Goal: Task Accomplishment & Management: Manage account settings

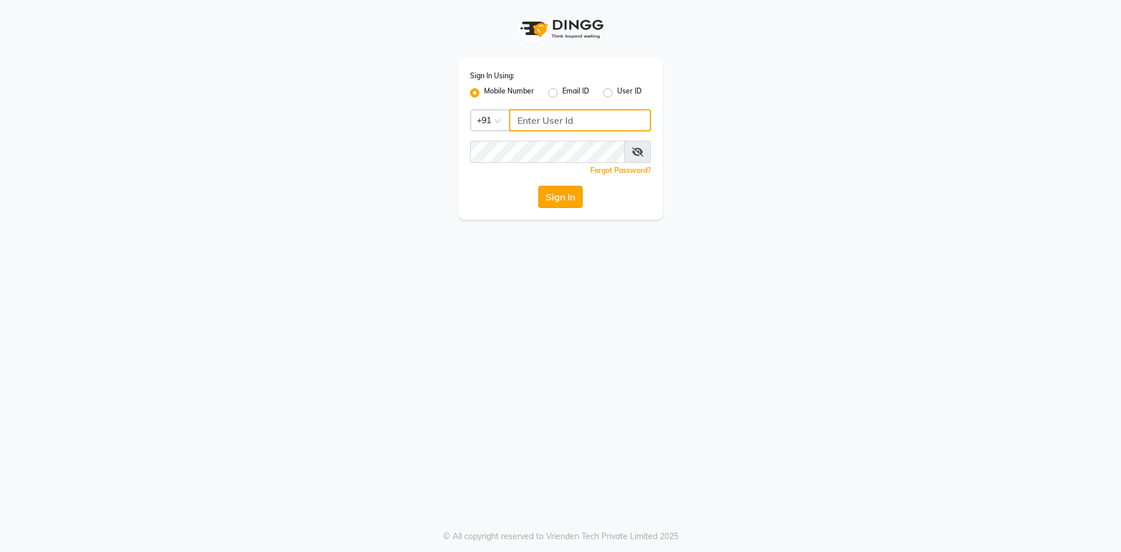
type input "9606078825"
click at [561, 202] on button "Sign In" at bounding box center [560, 197] width 44 height 22
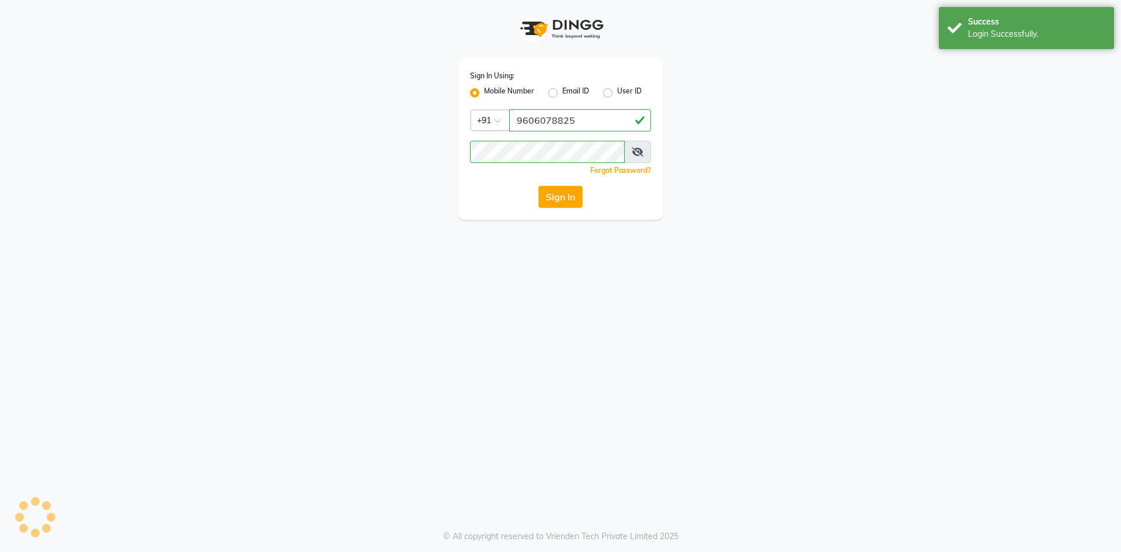
select select "90"
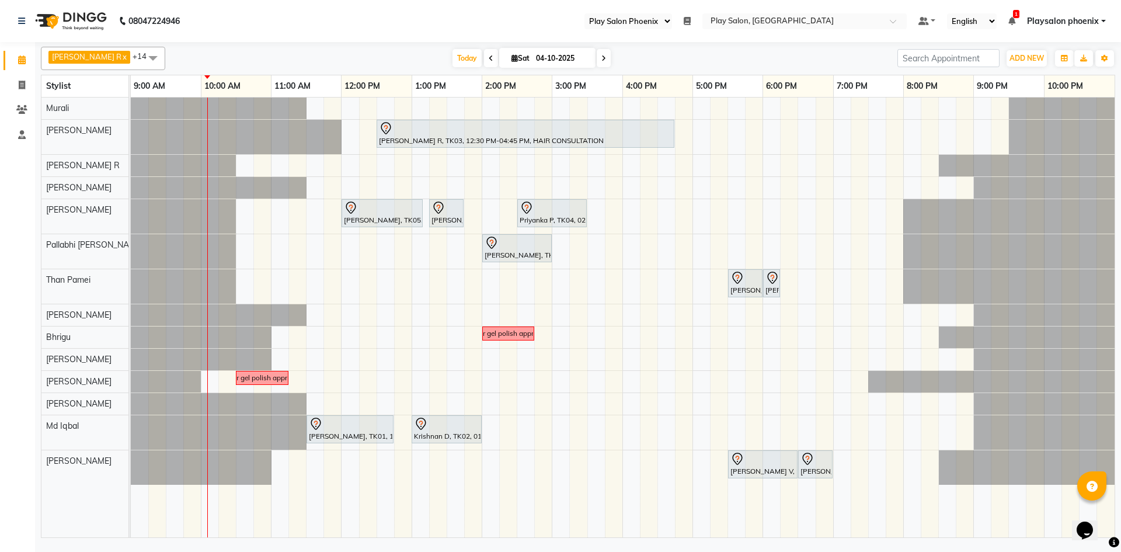
click at [484, 60] on span at bounding box center [491, 58] width 14 height 18
type input "03-10-2025"
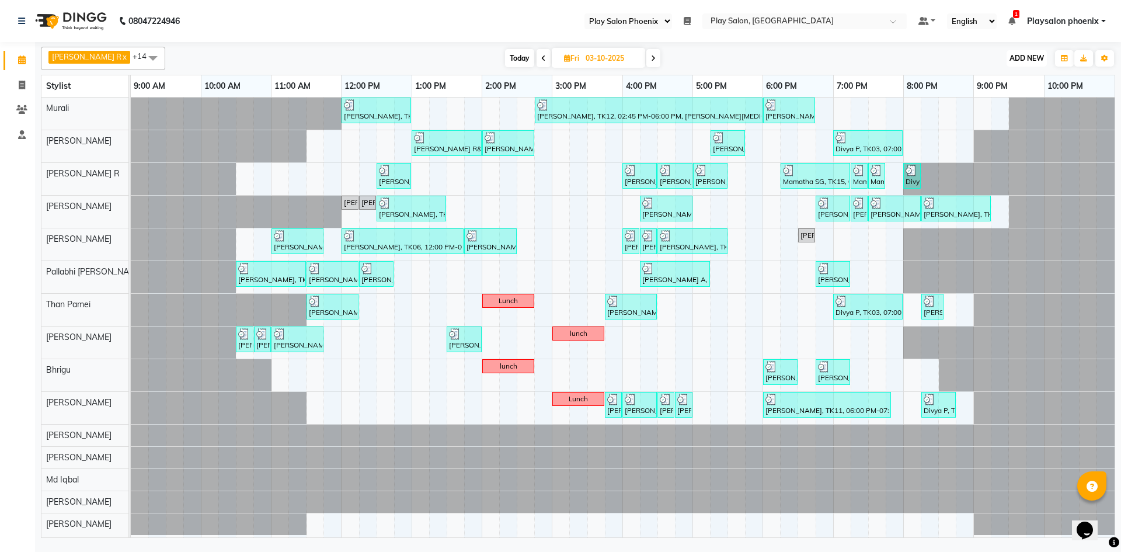
click at [1029, 64] on button "ADD NEW Toggle Dropdown" at bounding box center [1026, 58] width 40 height 16
click at [1023, 99] on link "Add Invoice" at bounding box center [1000, 95] width 92 height 15
select select "service"
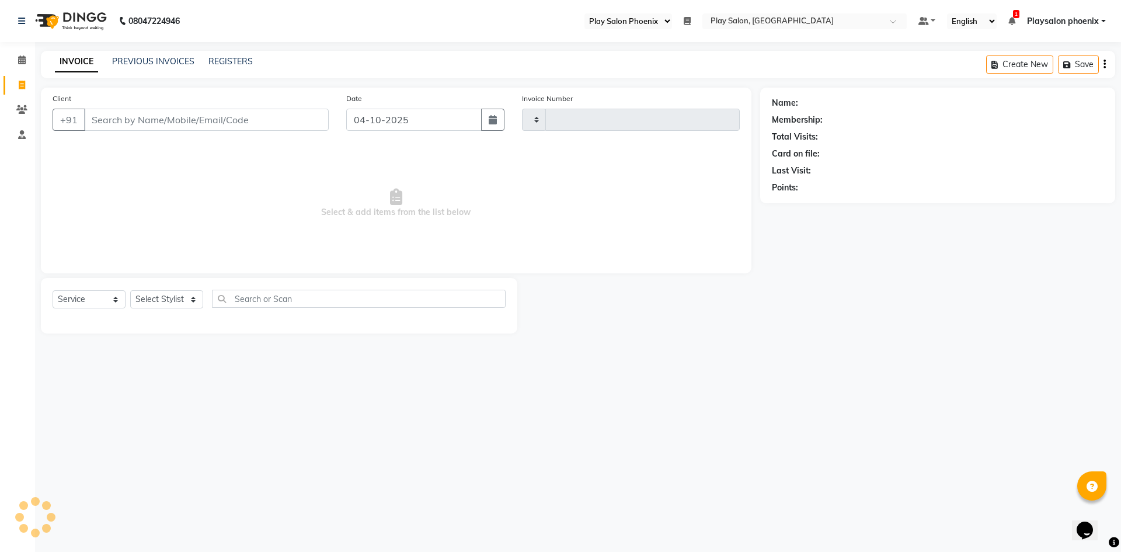
type input "3409"
select select "8350"
click at [166, 61] on link "PREVIOUS INVOICES" at bounding box center [153, 61] width 82 height 11
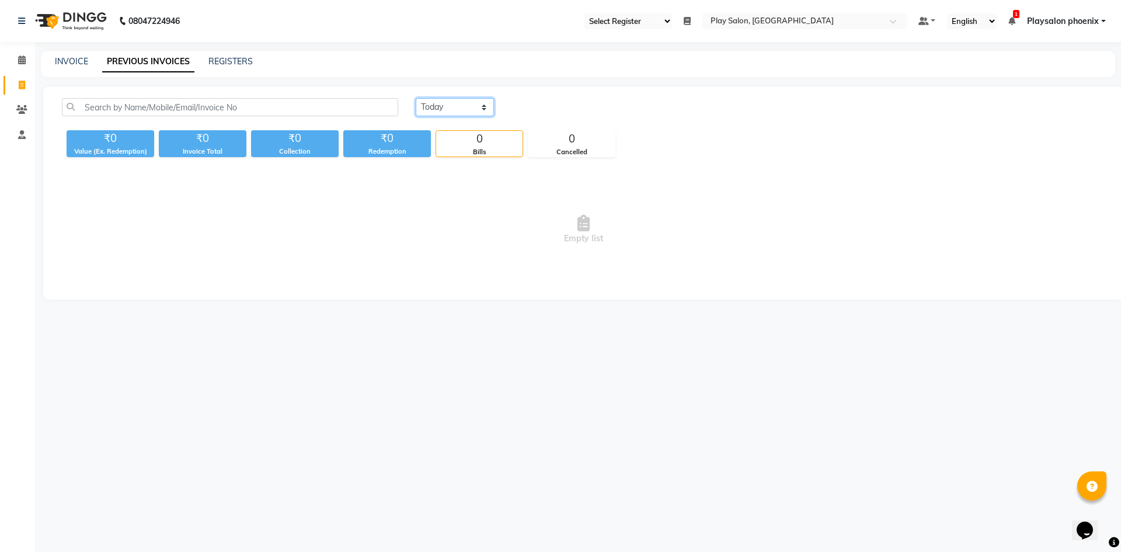
click at [456, 114] on select "Today Yesterday Custom Range" at bounding box center [455, 107] width 78 height 18
select select "yesterday"
click at [416, 98] on select "Today Yesterday Custom Range" at bounding box center [455, 107] width 78 height 18
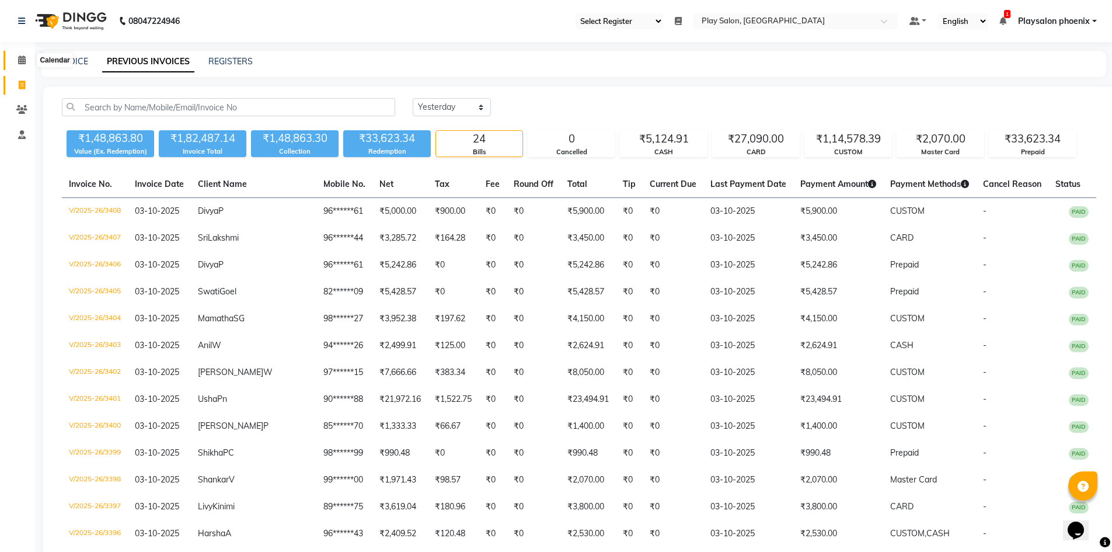
click at [22, 61] on icon at bounding box center [22, 59] width 8 height 9
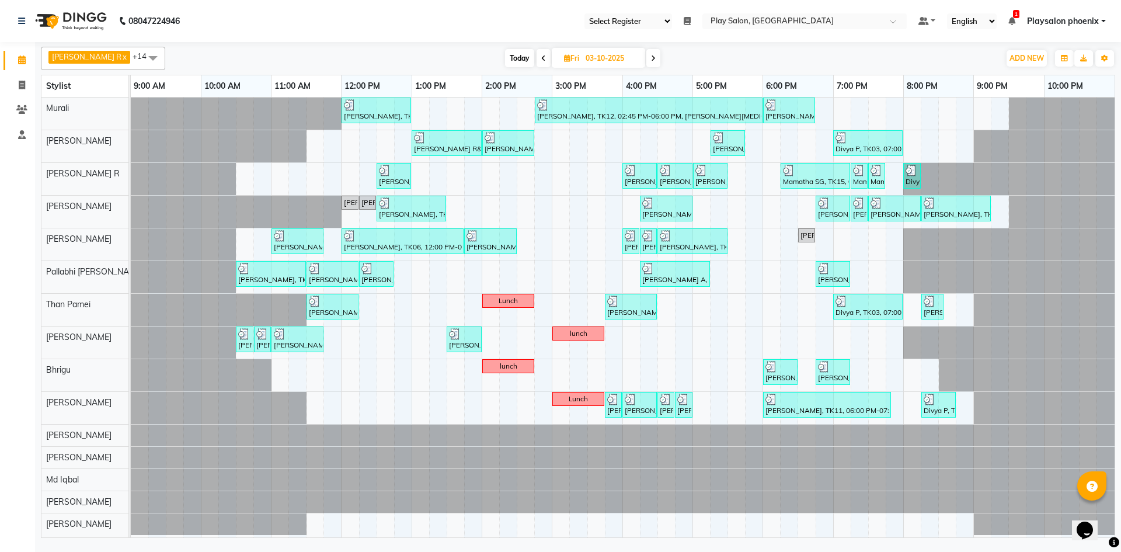
click at [512, 55] on span "Today" at bounding box center [519, 58] width 29 height 18
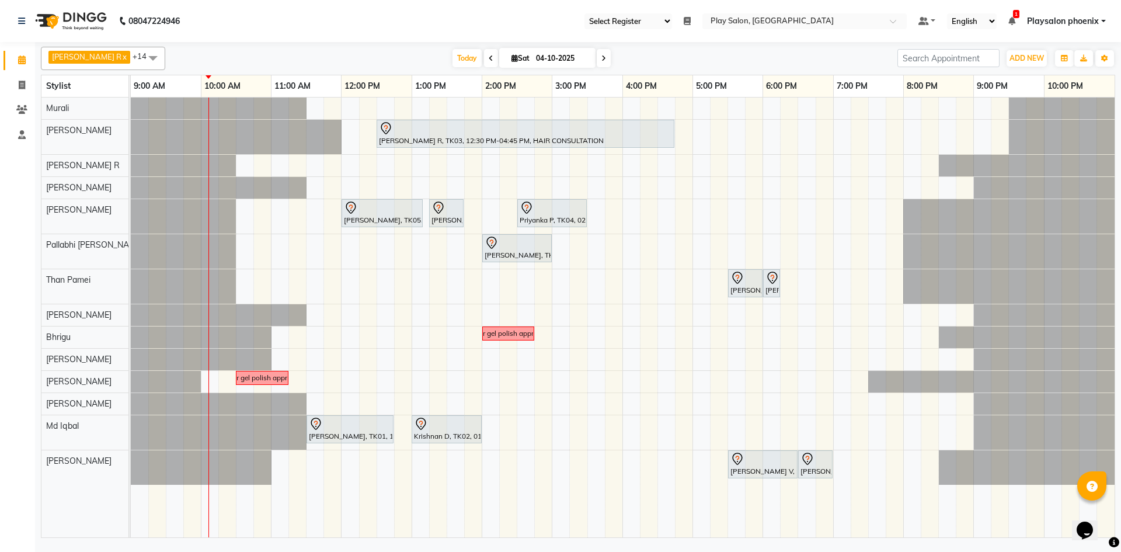
click at [596, 60] on span at bounding box center [603, 58] width 14 height 18
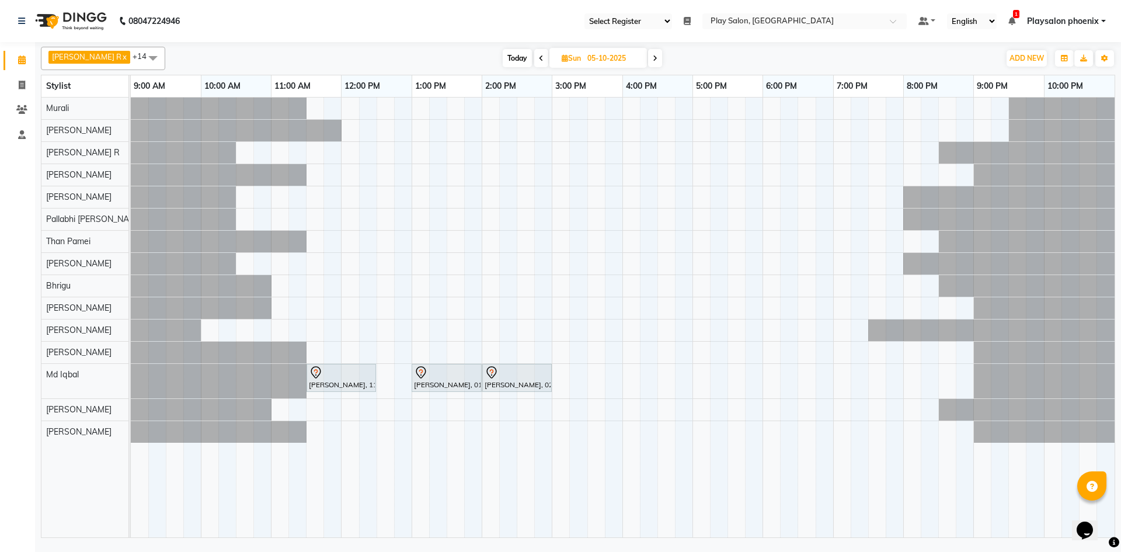
click at [539, 60] on icon at bounding box center [541, 58] width 5 height 7
type input "04-10-2025"
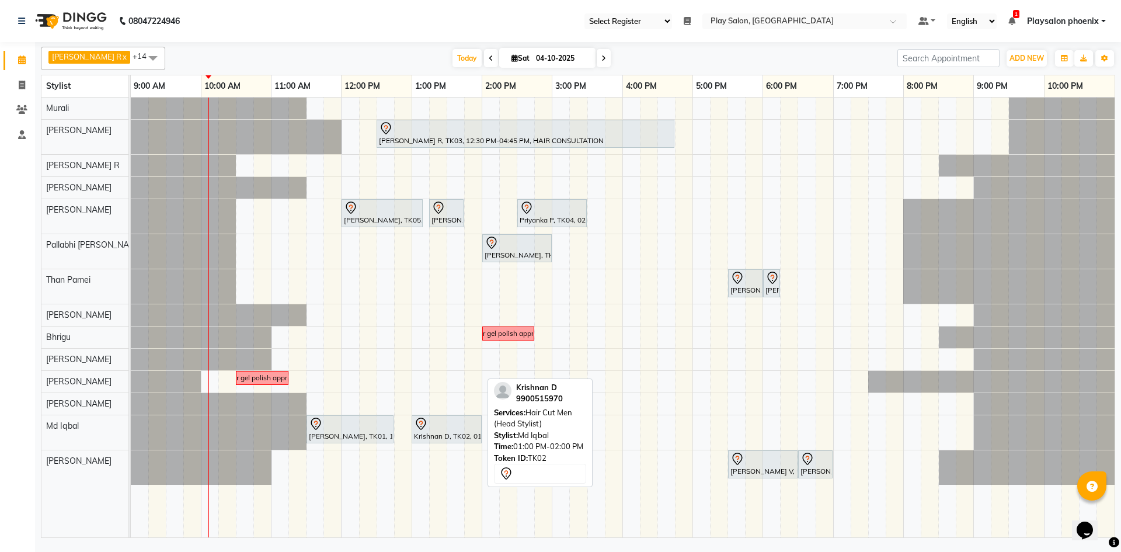
click at [457, 424] on div at bounding box center [446, 424] width 65 height 14
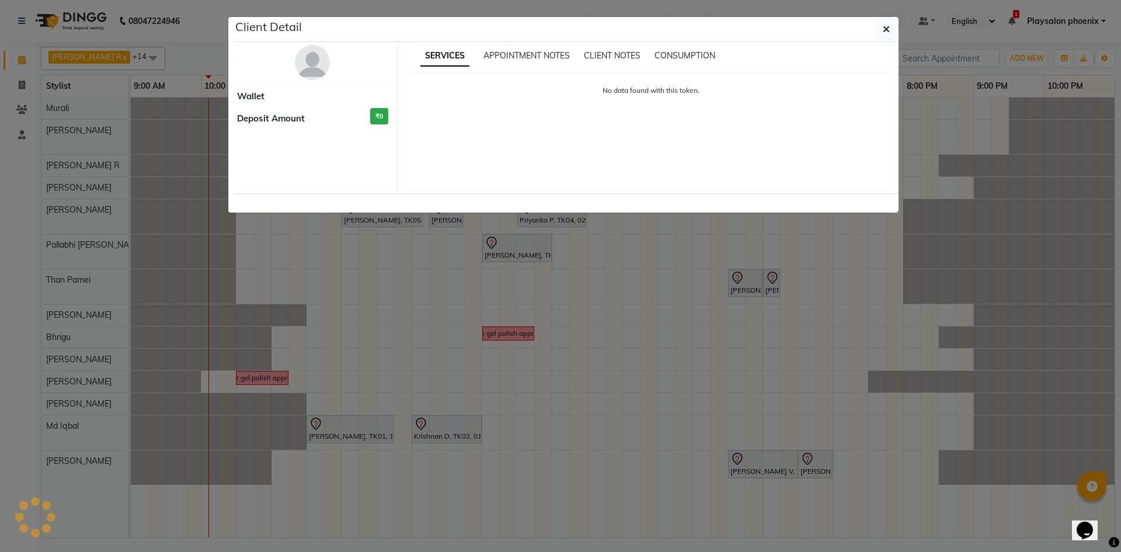
select select "7"
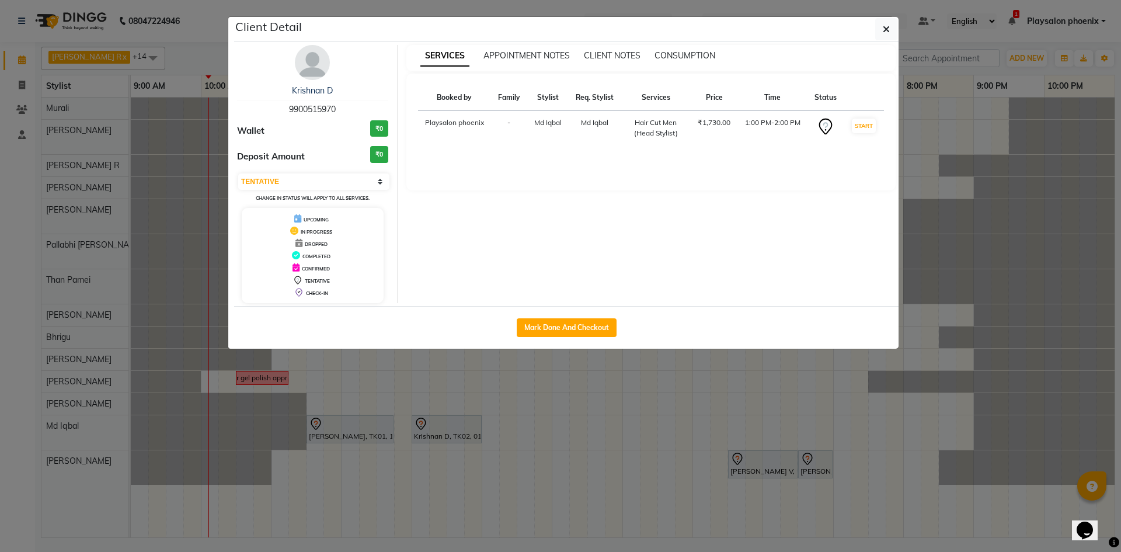
click at [319, 74] on img at bounding box center [312, 62] width 35 height 35
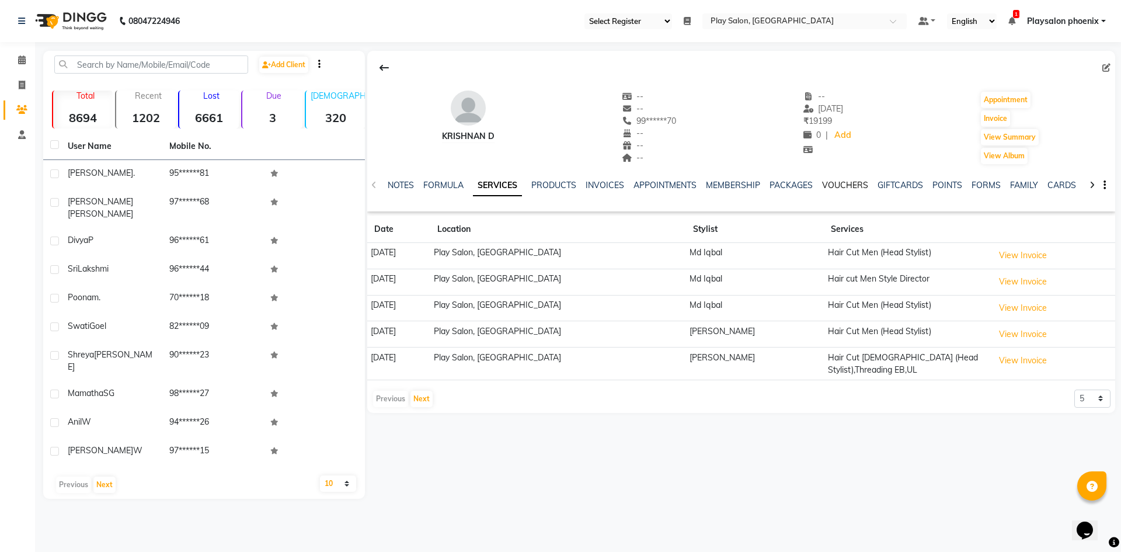
click at [847, 189] on link "VOUCHERS" at bounding box center [845, 185] width 46 height 11
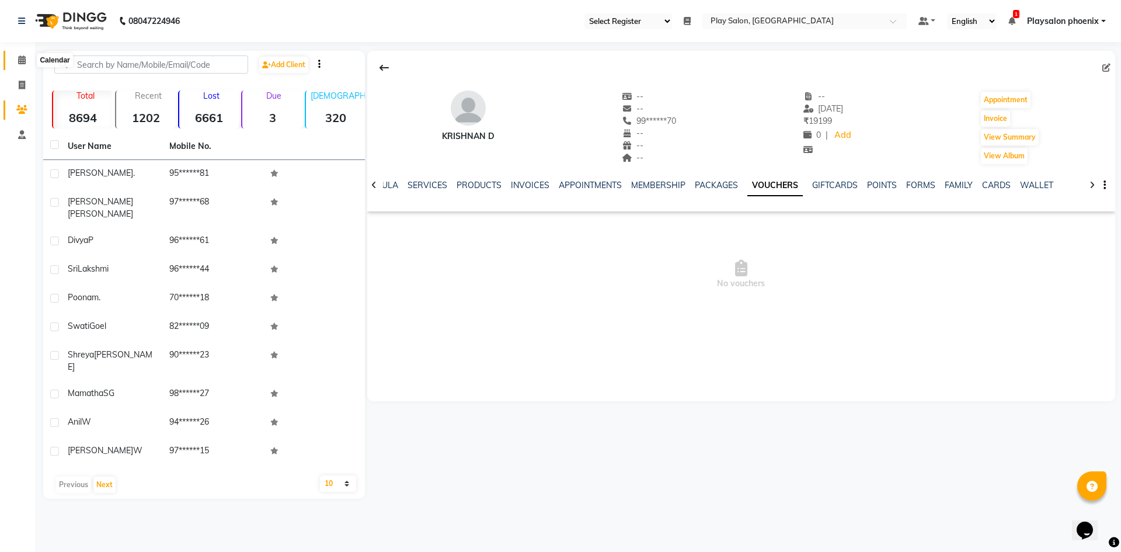
click at [20, 61] on icon at bounding box center [22, 59] width 8 height 9
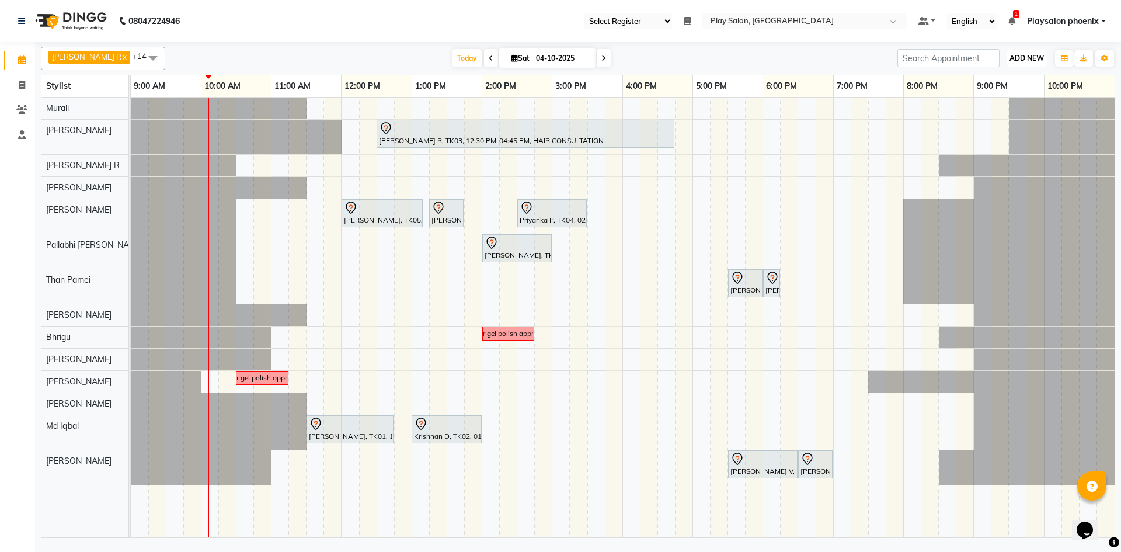
click at [1037, 64] on button "ADD NEW Toggle Dropdown" at bounding box center [1026, 58] width 40 height 16
click at [988, 93] on link "Add Invoice" at bounding box center [1000, 95] width 92 height 15
select select "service"
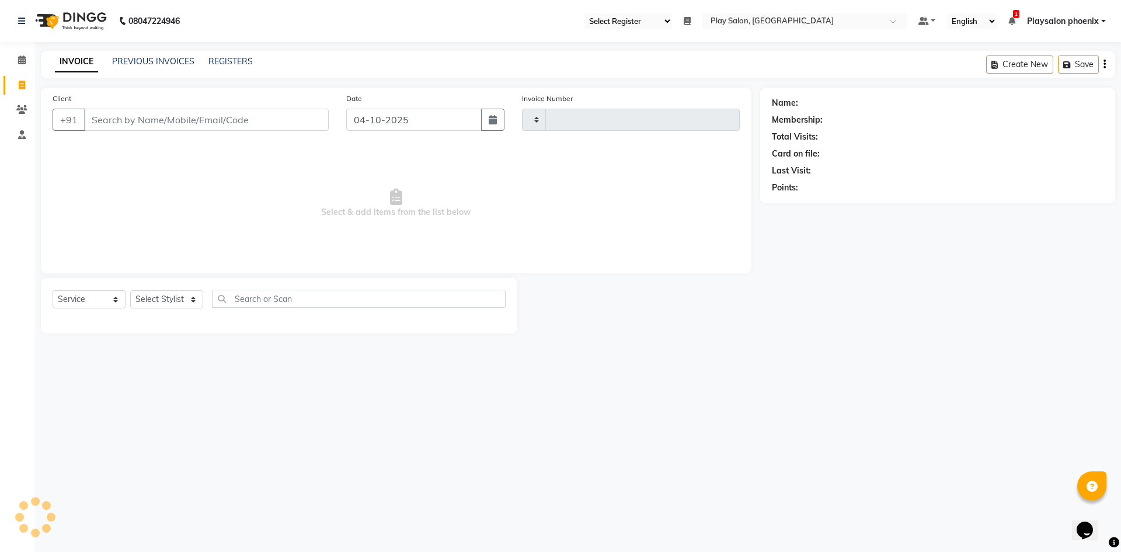
type input "3409"
select select "8350"
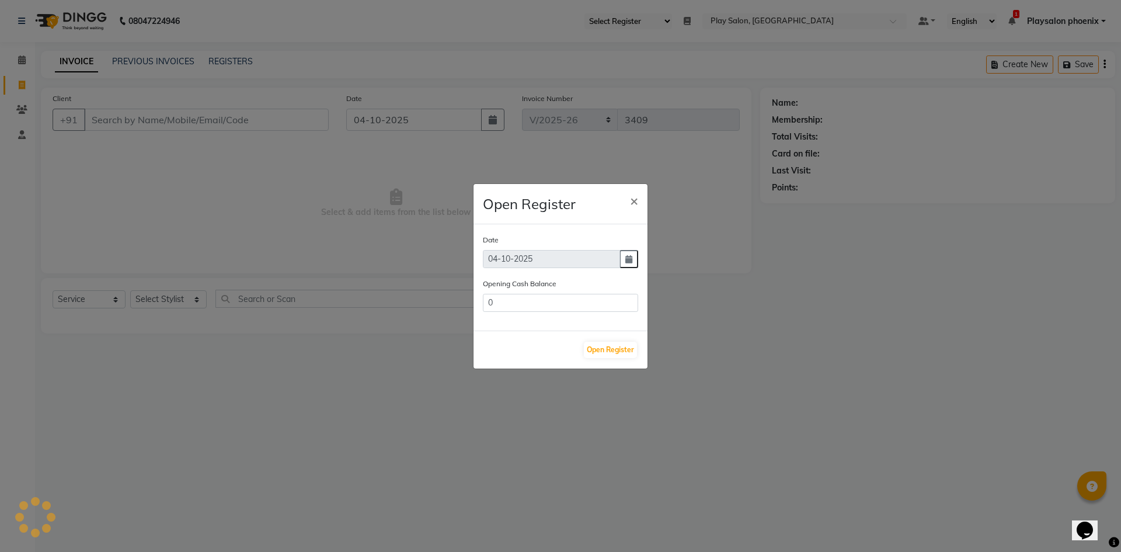
type input "27820.96"
click at [638, 201] on button "×" at bounding box center [633, 200] width 27 height 33
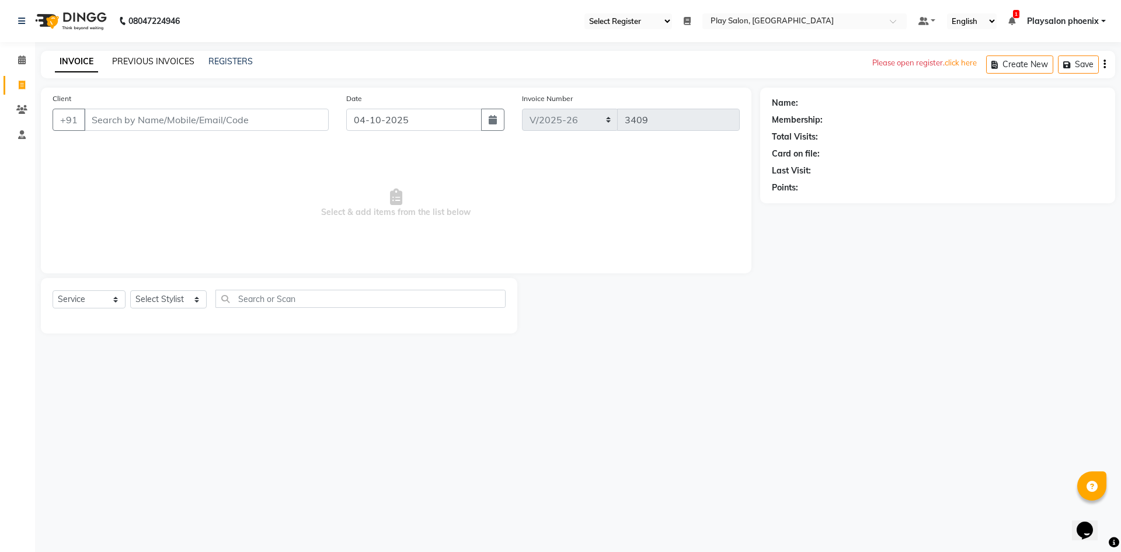
click at [144, 58] on link "PREVIOUS INVOICES" at bounding box center [153, 61] width 82 height 11
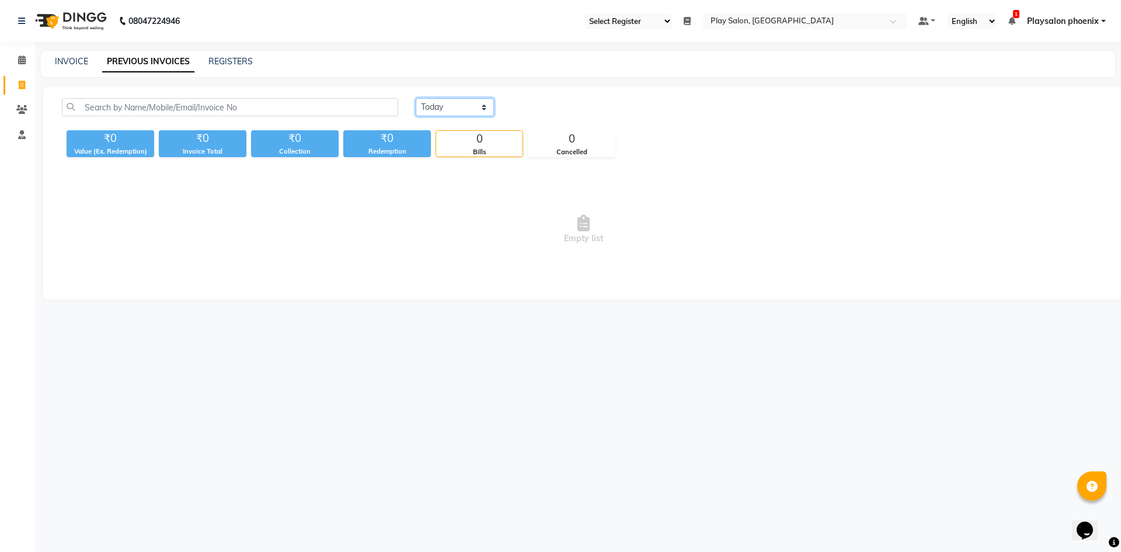
click at [441, 107] on select "Today Yesterday Custom Range" at bounding box center [455, 107] width 78 height 18
select select "yesterday"
click at [416, 98] on select "Today Yesterday Custom Range" at bounding box center [455, 107] width 78 height 18
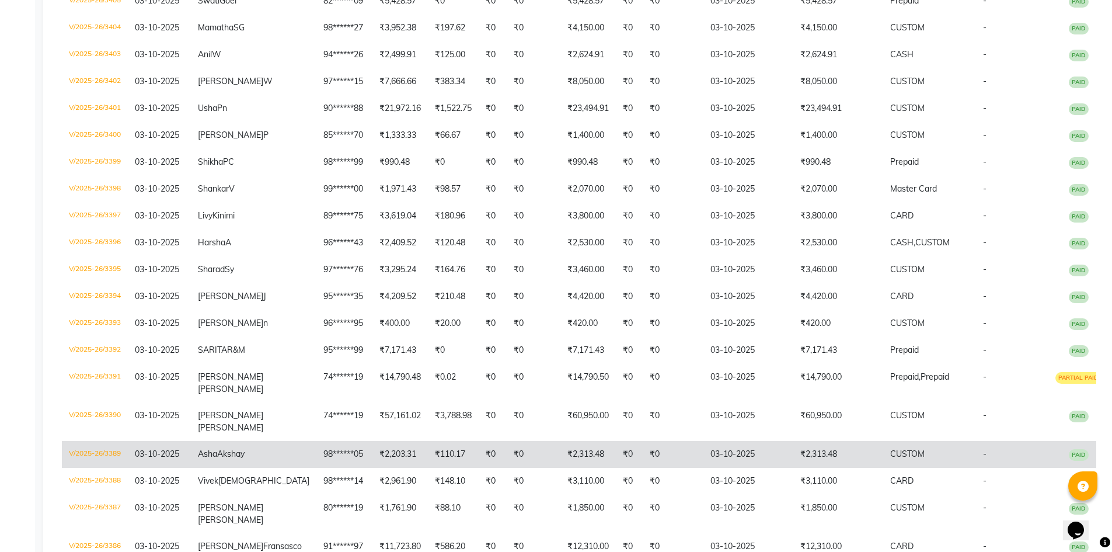
scroll to position [292, 0]
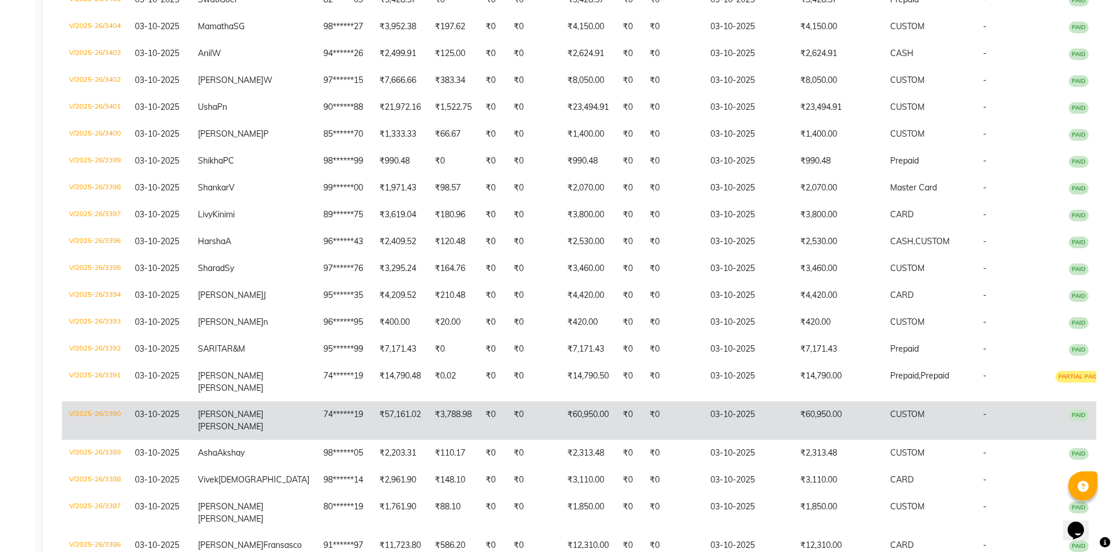
click at [564, 416] on td "₹60,950.00" at bounding box center [587, 420] width 55 height 39
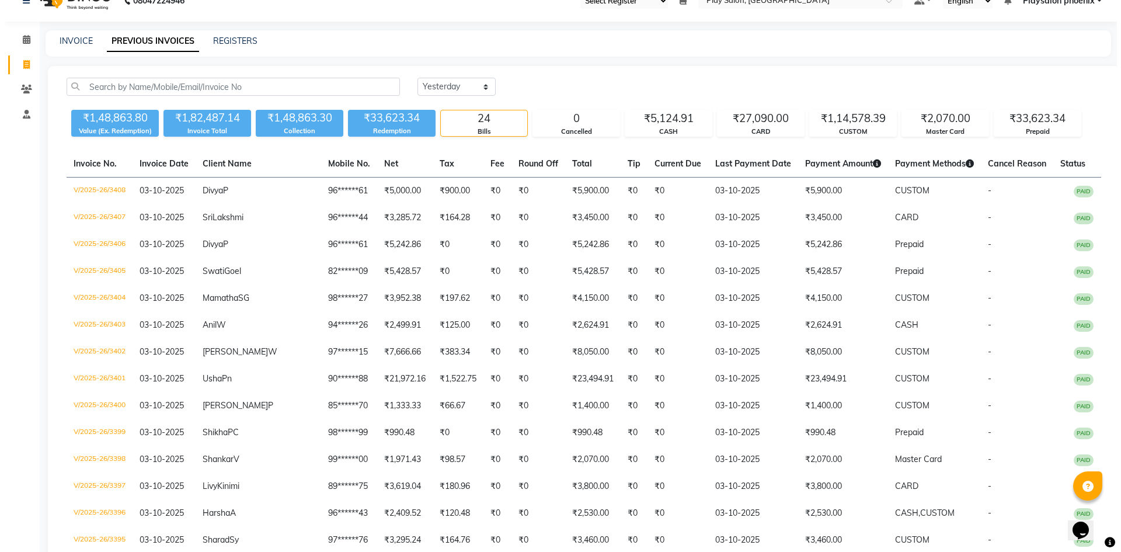
scroll to position [0, 0]
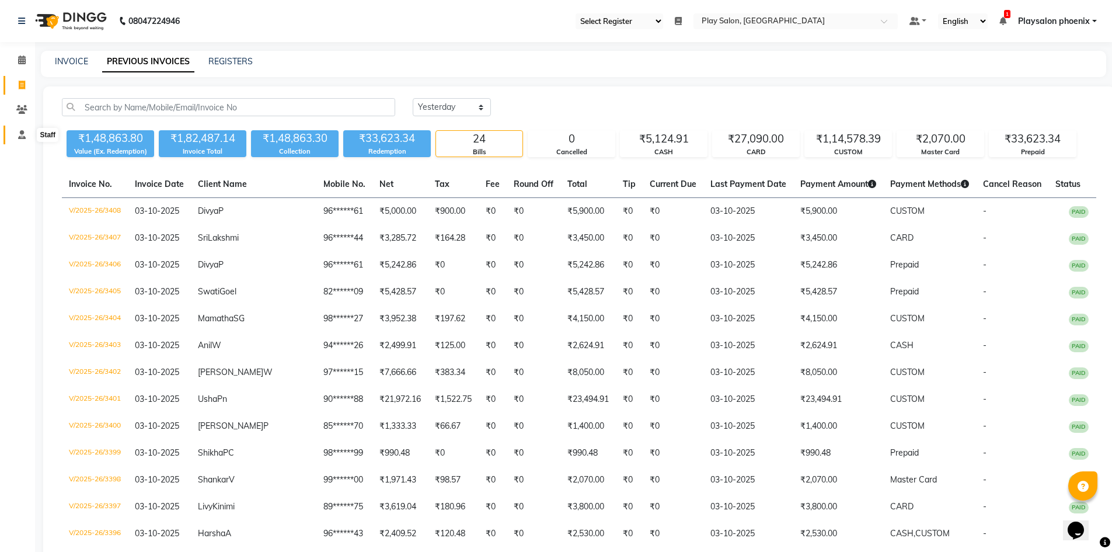
click at [25, 134] on icon at bounding box center [22, 134] width 8 height 9
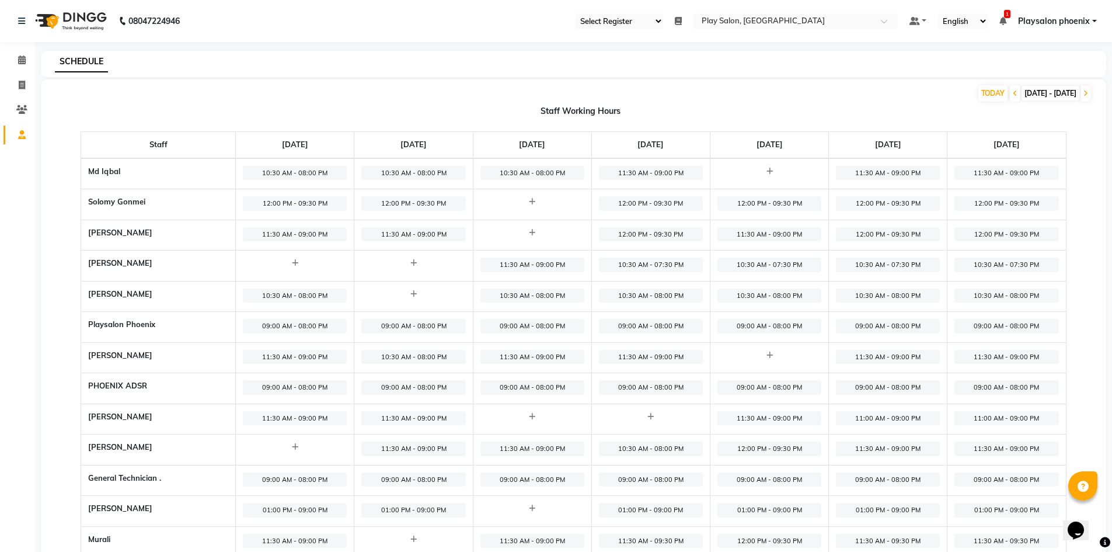
click at [118, 167] on th "Md Iqbal" at bounding box center [158, 173] width 155 height 31
click at [1040, 20] on span "Playsalon phoenix" at bounding box center [1054, 21] width 72 height 12
click at [1030, 82] on link "Sign out" at bounding box center [1036, 80] width 107 height 18
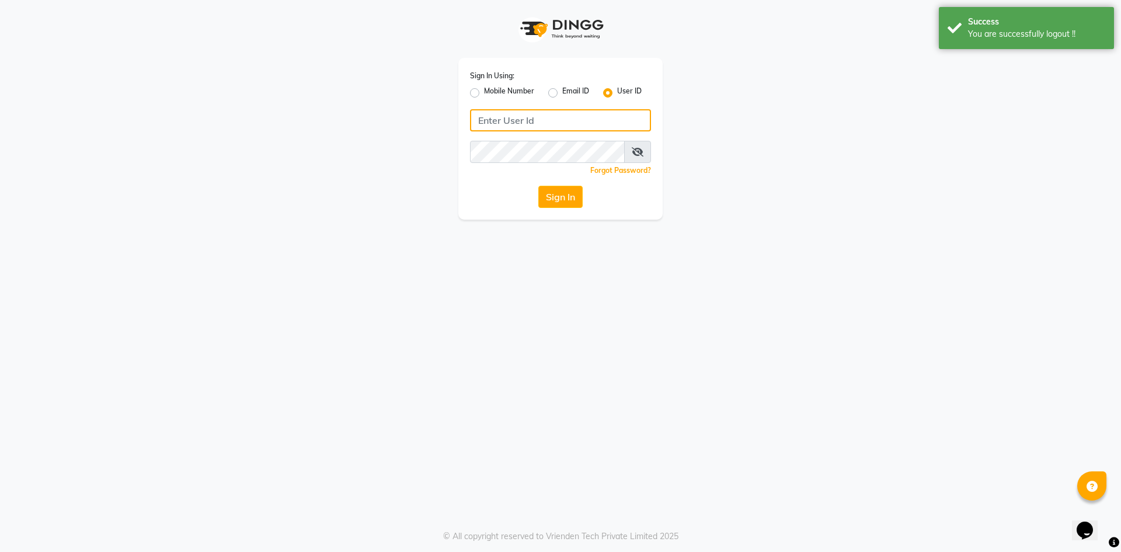
type input "9606078825"
click at [484, 96] on label "Mobile Number" at bounding box center [509, 93] width 50 height 14
click at [484, 93] on input "Mobile Number" at bounding box center [488, 90] width 8 height 8
radio input "true"
radio input "false"
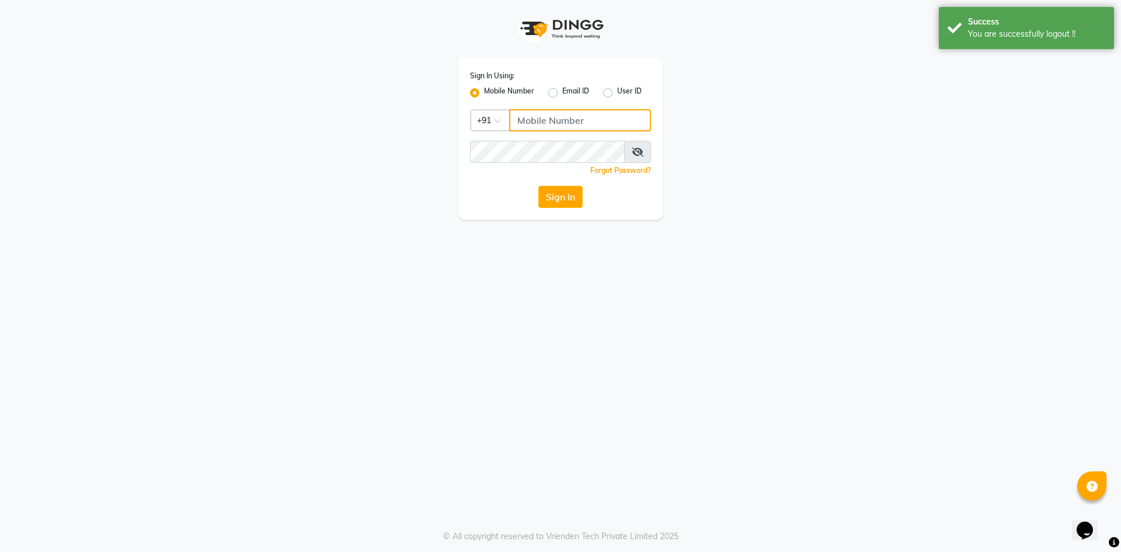
click at [550, 120] on input "Username" at bounding box center [580, 120] width 142 height 22
type input "8105598368"
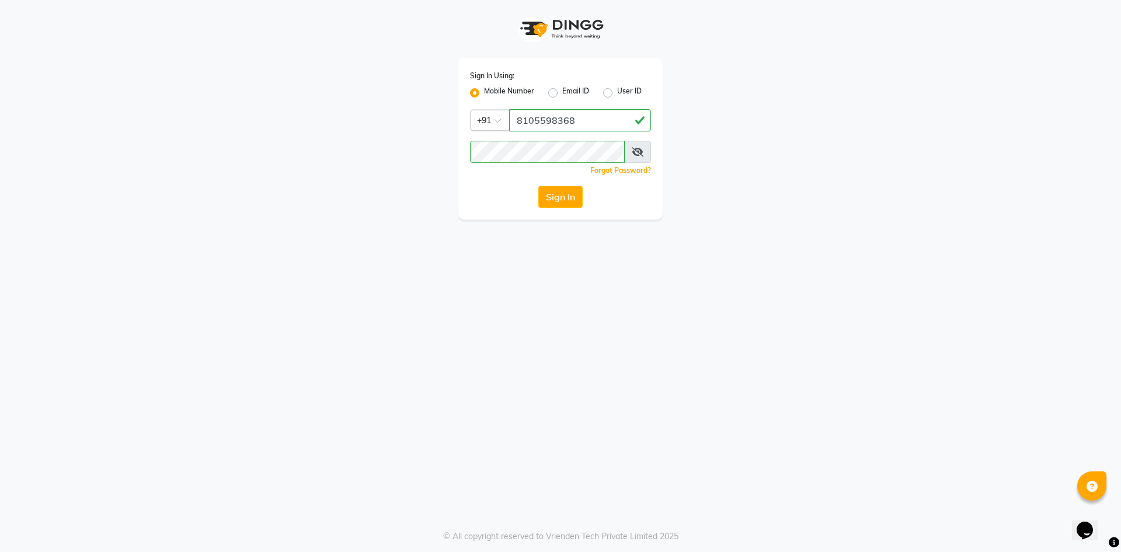
click at [656, 182] on div "Sign In Using: Mobile Number Email ID User ID Country Code × +91 8105598368 Rem…" at bounding box center [560, 139] width 204 height 162
click at [640, 155] on icon at bounding box center [637, 151] width 12 height 9
click at [567, 203] on button "Sign In" at bounding box center [560, 197] width 44 height 22
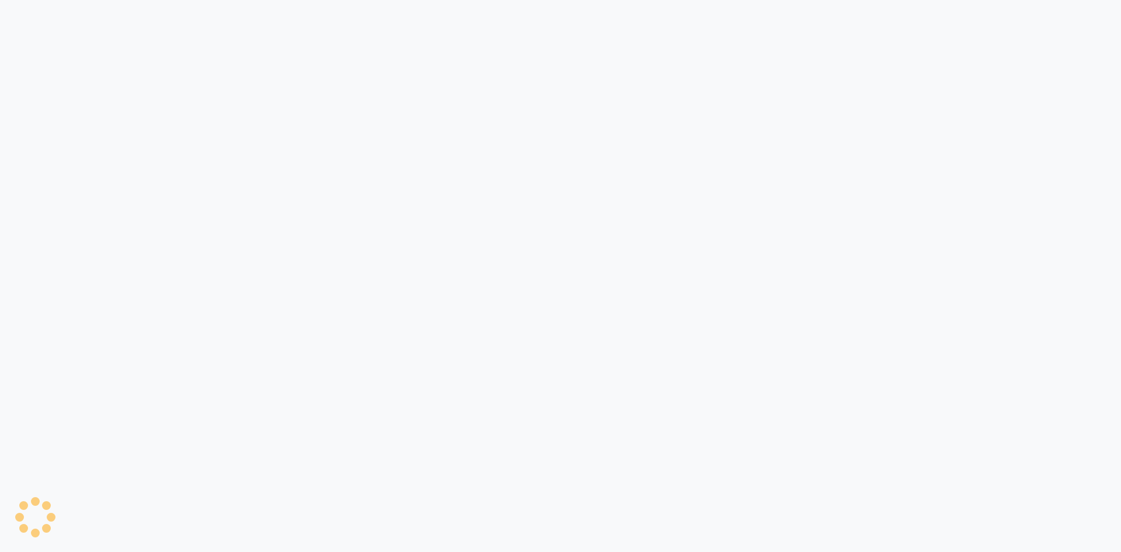
select select "90"
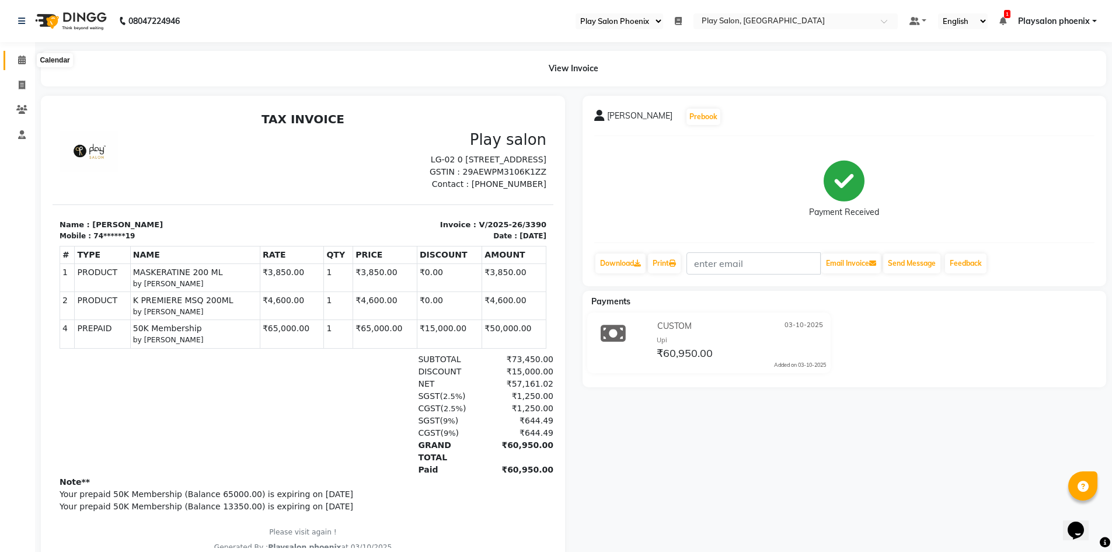
drag, startPoint x: 22, startPoint y: 62, endPoint x: 34, endPoint y: 60, distance: 11.9
click at [22, 62] on icon at bounding box center [22, 59] width 8 height 9
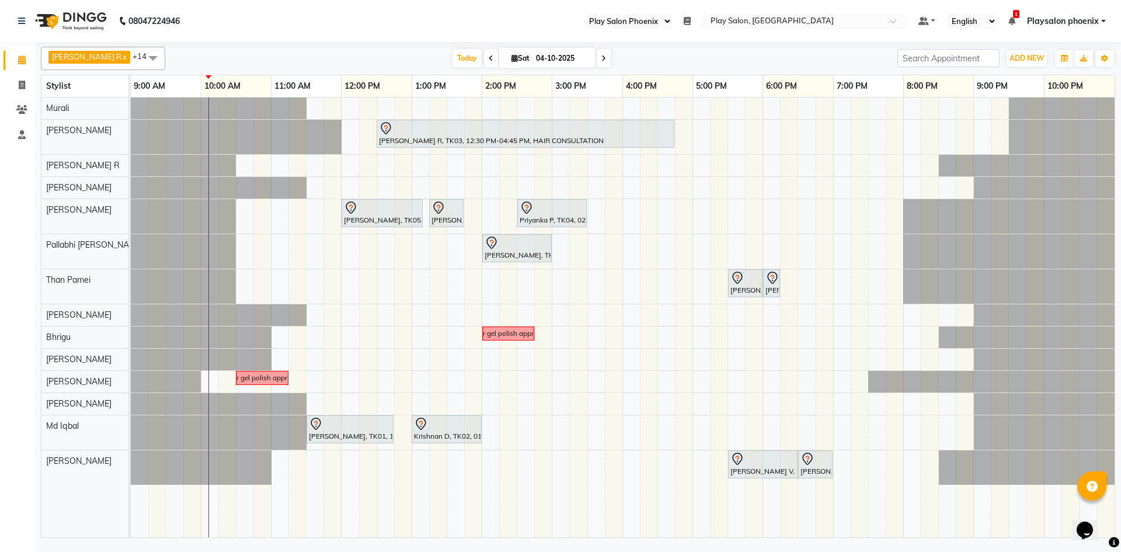
click at [601, 57] on icon at bounding box center [603, 58] width 5 height 7
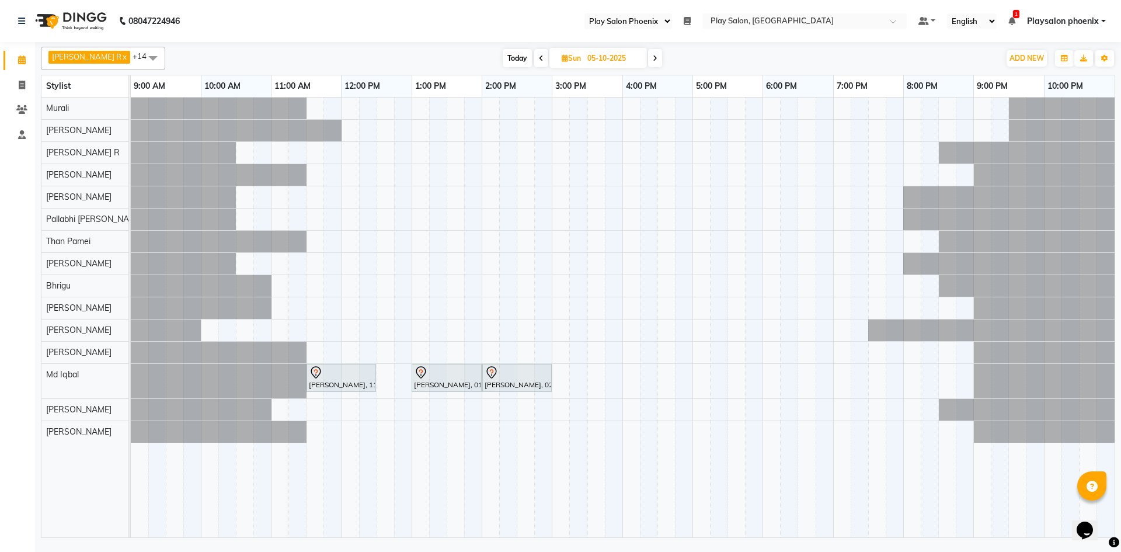
click at [652, 57] on icon at bounding box center [654, 58] width 5 height 7
type input "[DATE]"
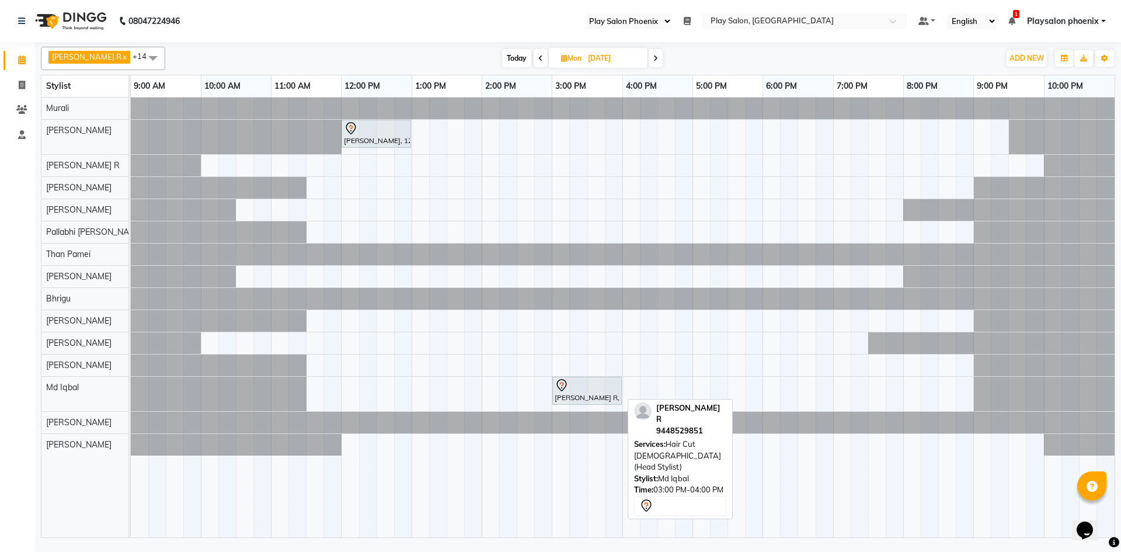
click at [572, 383] on div at bounding box center [586, 385] width 65 height 14
select select "7"
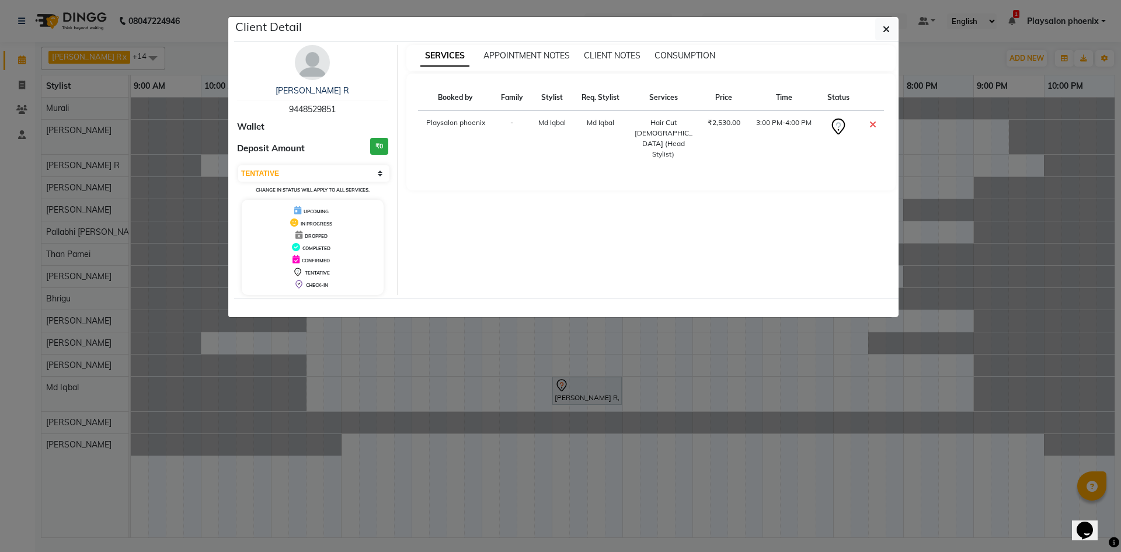
click at [314, 60] on img at bounding box center [312, 62] width 35 height 35
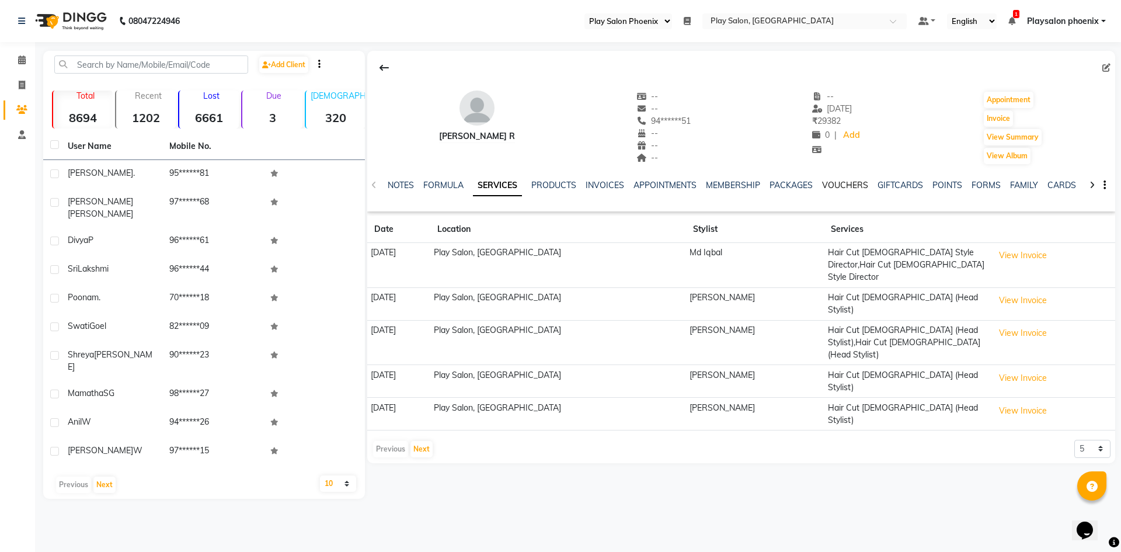
click at [839, 188] on link "VOUCHERS" at bounding box center [845, 185] width 46 height 11
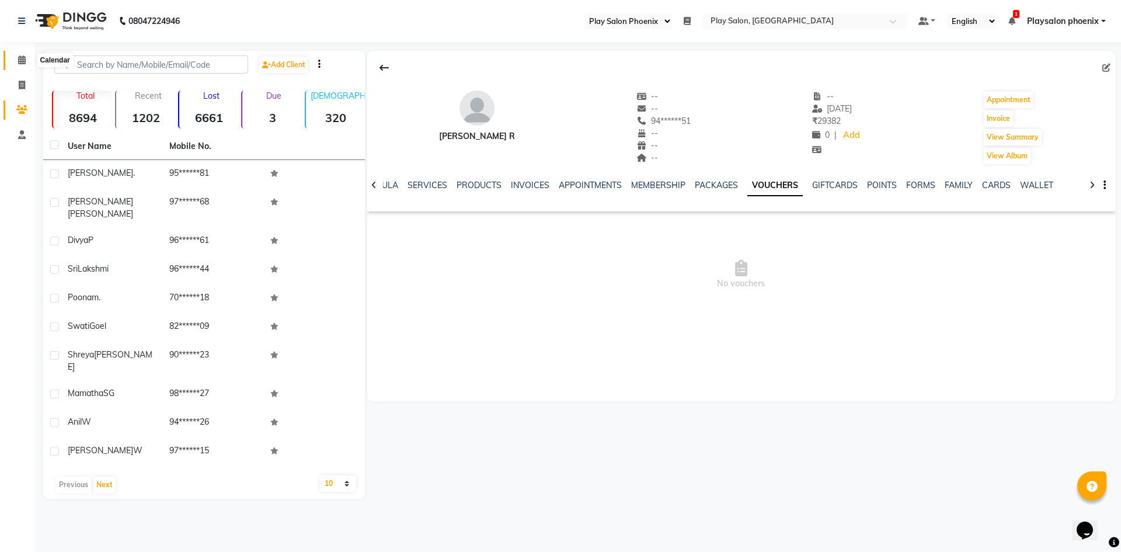
click at [25, 59] on icon at bounding box center [22, 59] width 8 height 9
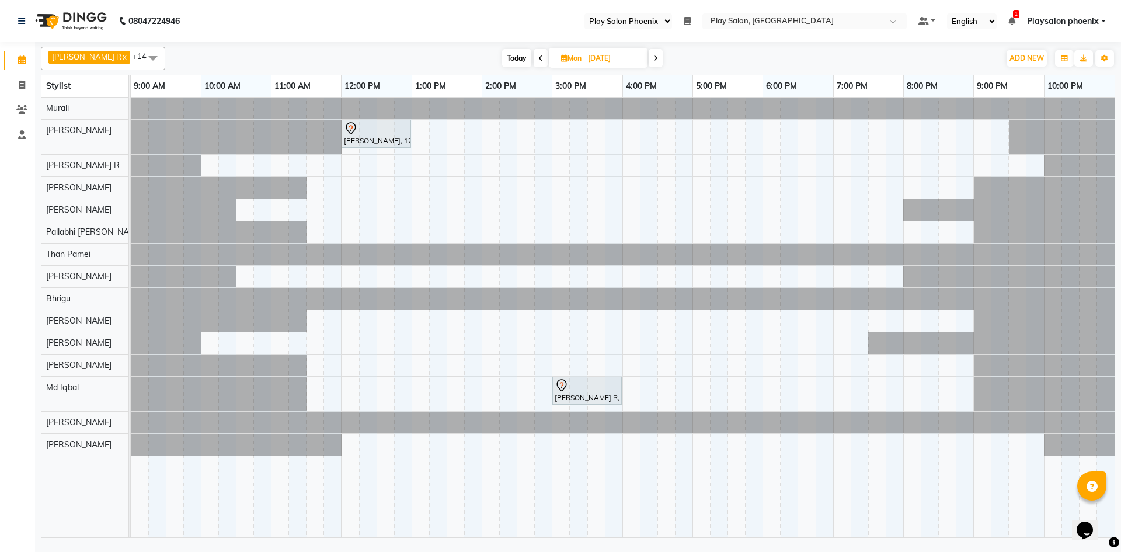
click at [505, 62] on span "Today" at bounding box center [516, 58] width 29 height 18
type input "04-10-2025"
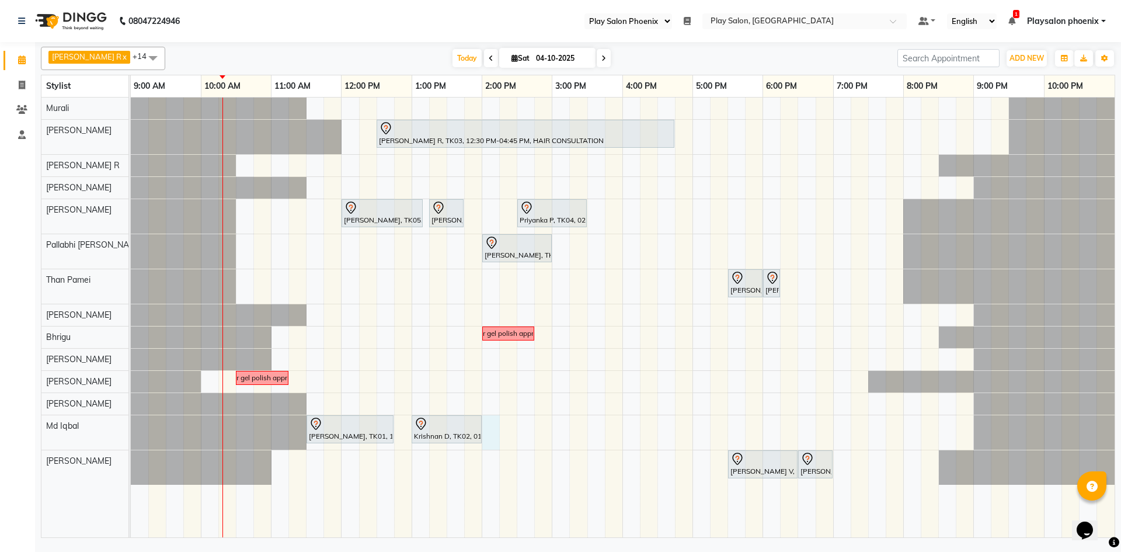
click at [494, 439] on div "[PERSON_NAME] R, TK03, 12:30 PM-04:45 PM, HAIR CONSULTATION [PERSON_NAME], TK05…" at bounding box center [622, 316] width 983 height 439
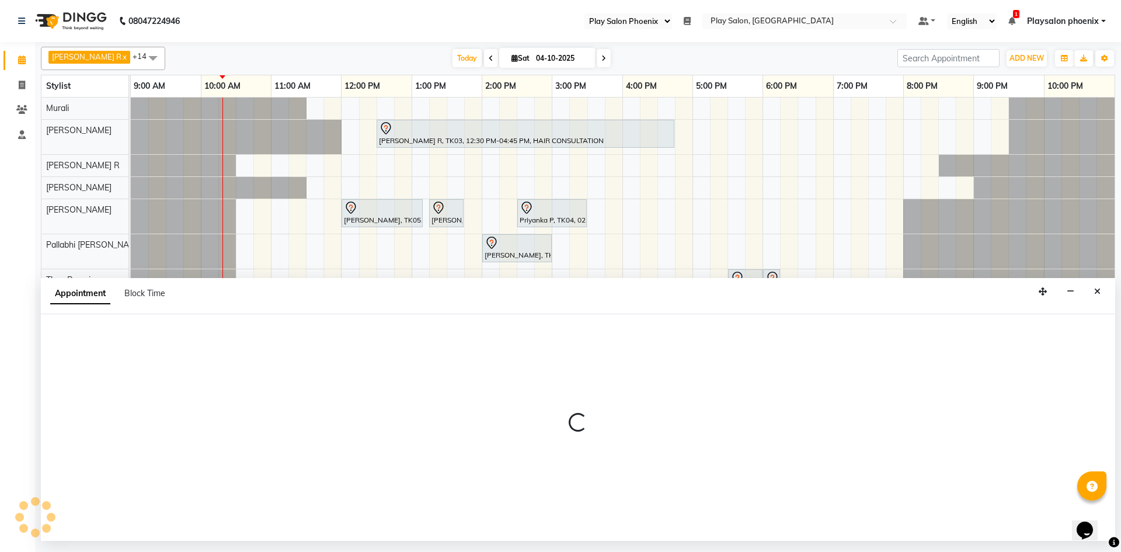
select select "81412"
select select "840"
select select "tentative"
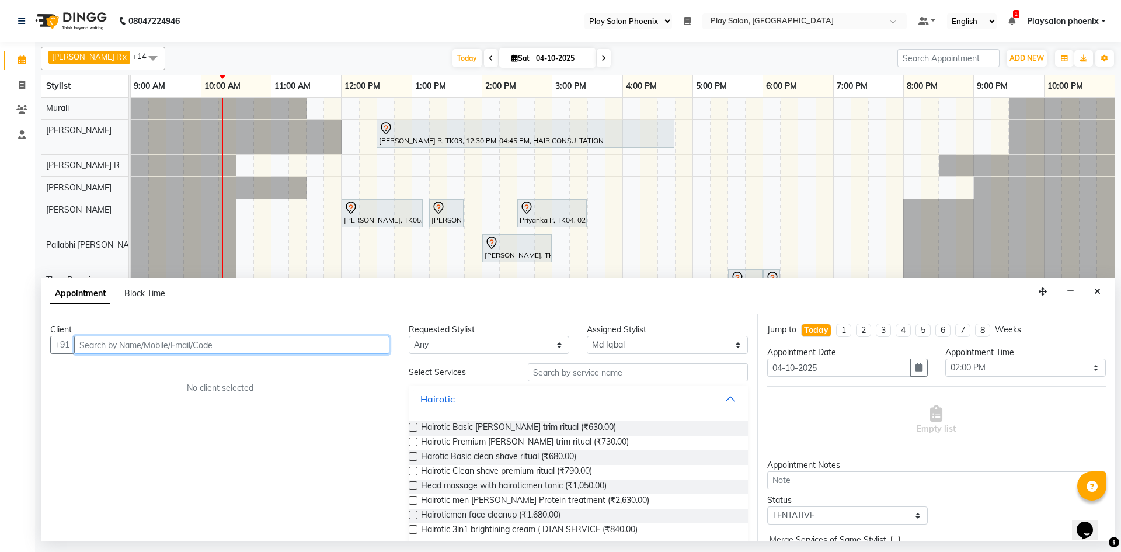
click at [176, 346] on input "text" at bounding box center [231, 345] width 315 height 18
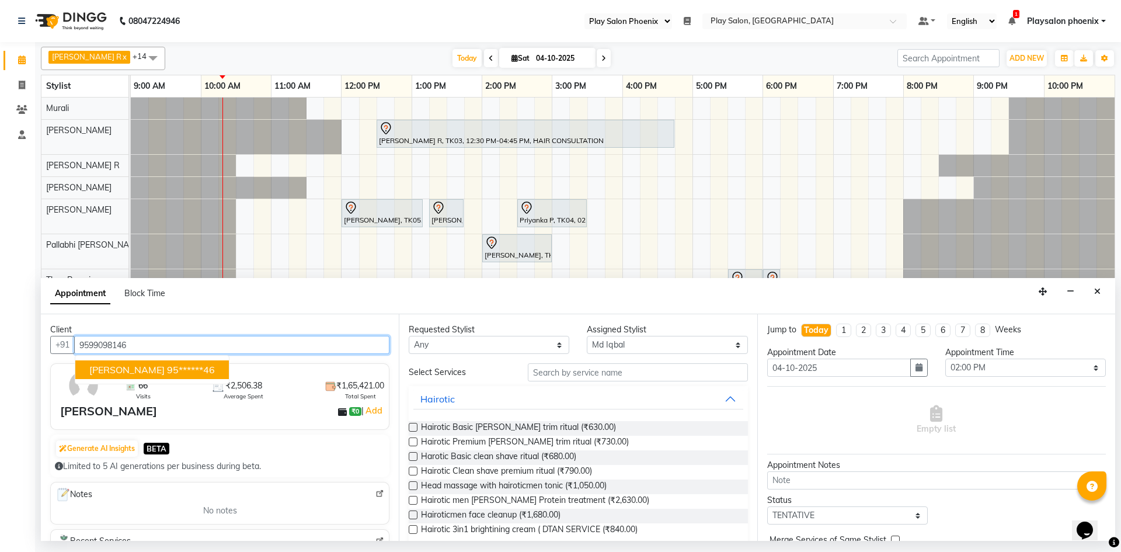
click at [167, 370] on ngb-highlight "95******46" at bounding box center [191, 370] width 48 height 12
type input "95******46"
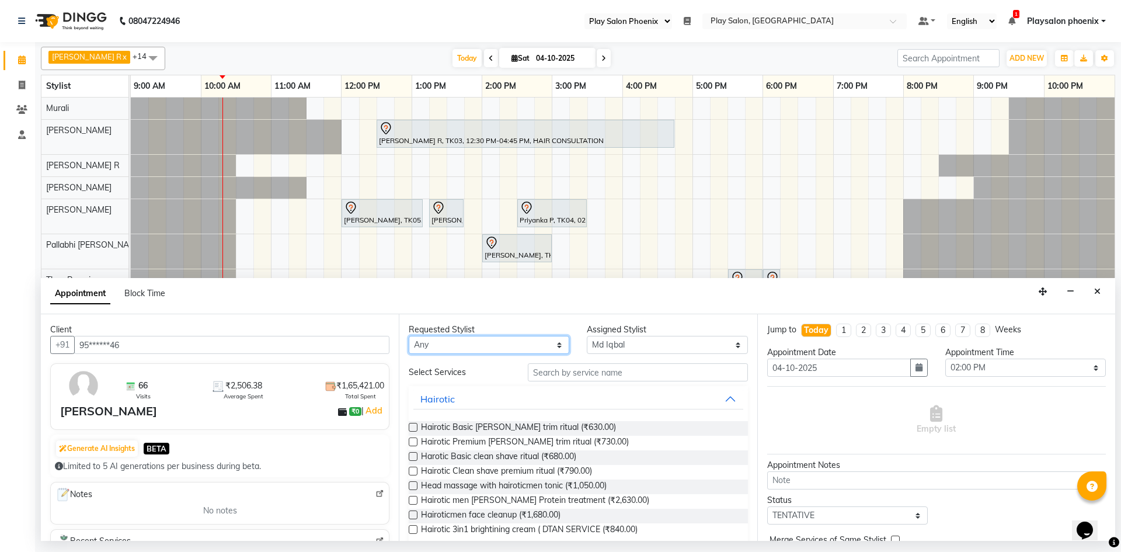
click at [559, 350] on select "Any [PERSON_NAME] Chytra [PERSON_NAME] General Technician . [PERSON_NAME] [PERS…" at bounding box center [489, 345] width 160 height 18
select select "88650"
click at [409, 336] on select "Any [PERSON_NAME] Chytra [PERSON_NAME] General Technician . [PERSON_NAME] [PERS…" at bounding box center [489, 345] width 160 height 18
select select "88650"
click at [537, 344] on select "Any [PERSON_NAME] Chytra [PERSON_NAME] General Technician . [PERSON_NAME] [PERS…" at bounding box center [489, 345] width 160 height 18
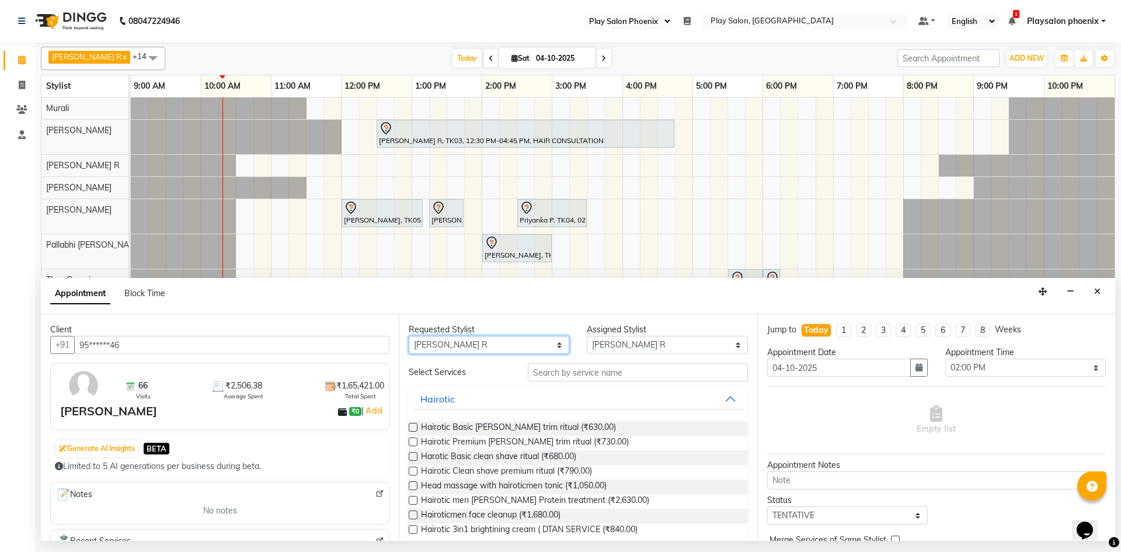
select select "81412"
click at [409, 336] on select "Any [PERSON_NAME] Chytra [PERSON_NAME] General Technician . [PERSON_NAME] [PERS…" at bounding box center [489, 345] width 160 height 18
select select "81412"
click at [621, 378] on input "text" at bounding box center [638, 372] width 220 height 18
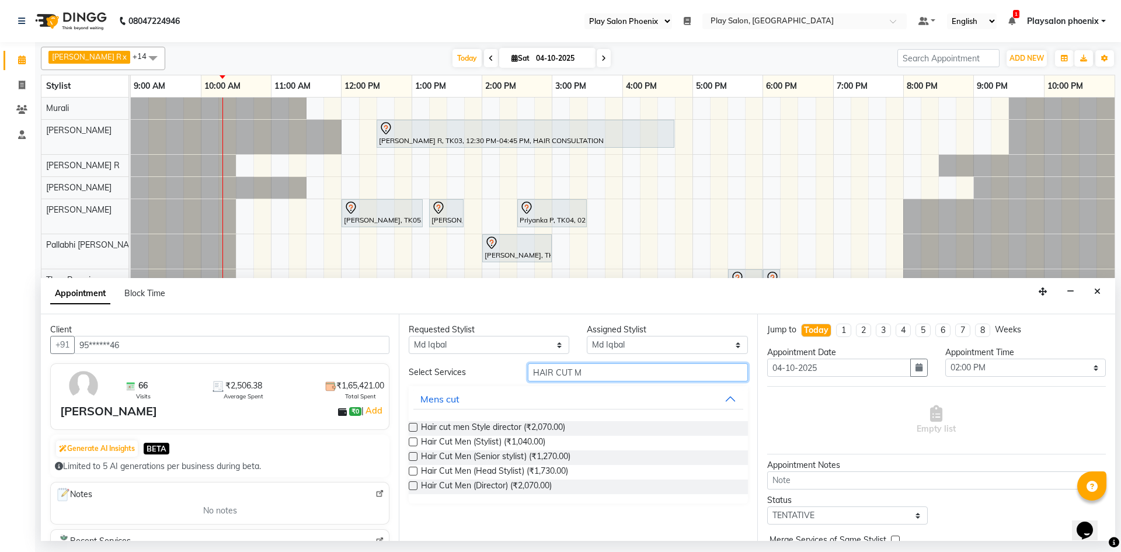
type input "HAIR CUT M"
click at [414, 472] on label at bounding box center [413, 470] width 9 height 9
click at [414, 472] on input "checkbox" at bounding box center [413, 472] width 8 height 8
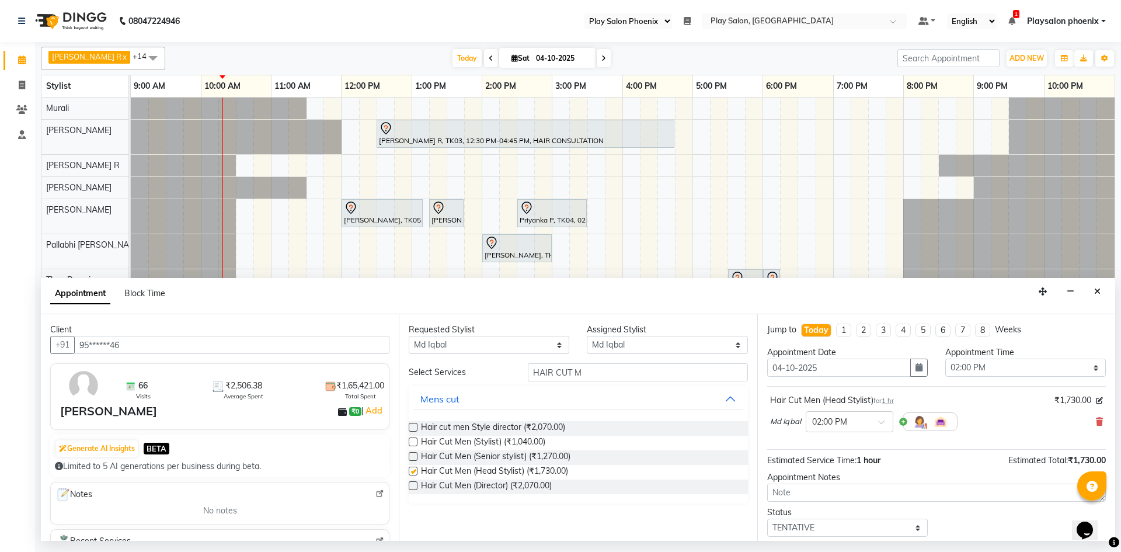
checkbox input "false"
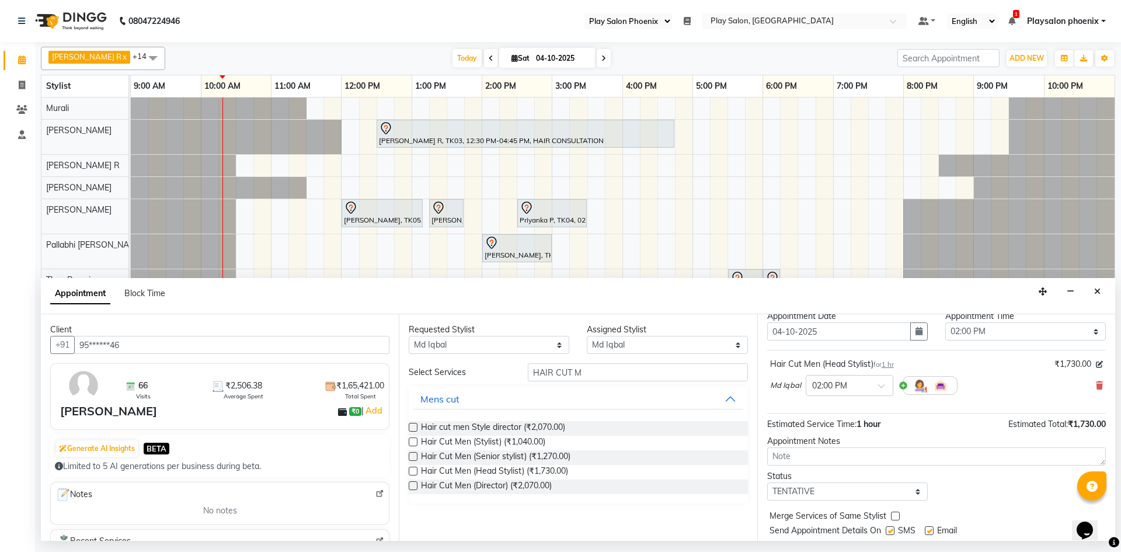
scroll to position [69, 0]
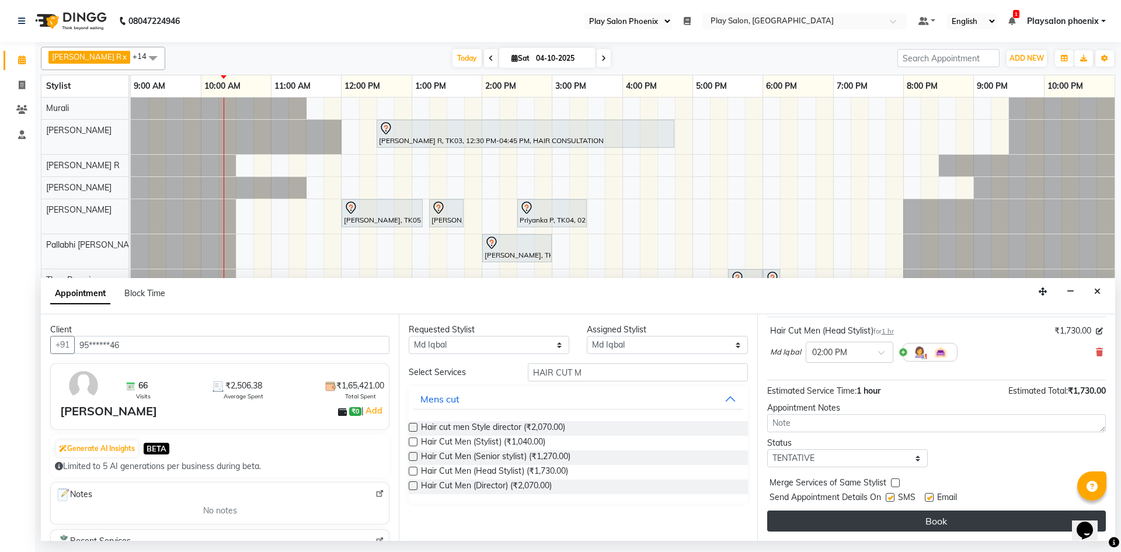
click at [912, 515] on button "Book" at bounding box center [936, 520] width 339 height 21
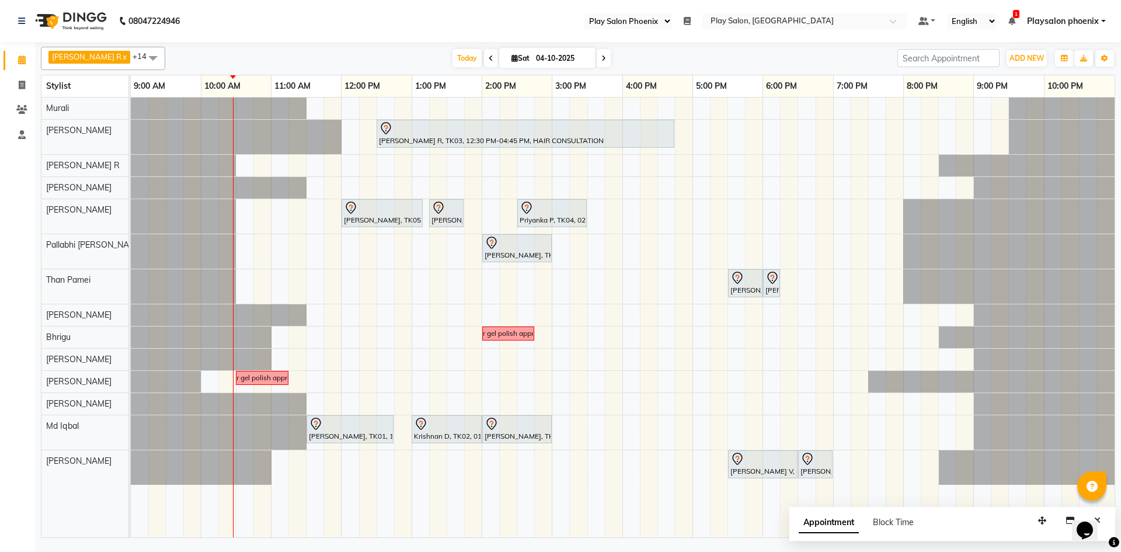
select select "90"
click at [1047, 27] on ul "Default Panel My Panel English ENGLISH Español العربية मराठी हिंदी ગુજરાતી தமிழ…" at bounding box center [1011, 21] width 199 height 16
click at [1051, 22] on span "Playsalon phoenix" at bounding box center [1063, 21] width 72 height 12
